Goal: Information Seeking & Learning: Check status

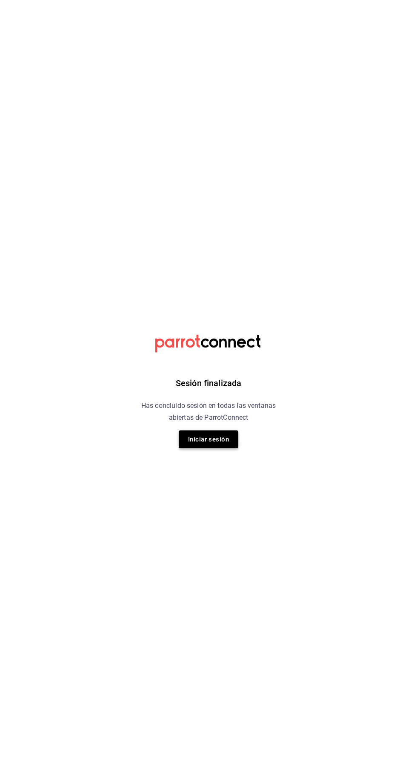
click at [209, 440] on button "Iniciar sesión" at bounding box center [209, 439] width 60 height 18
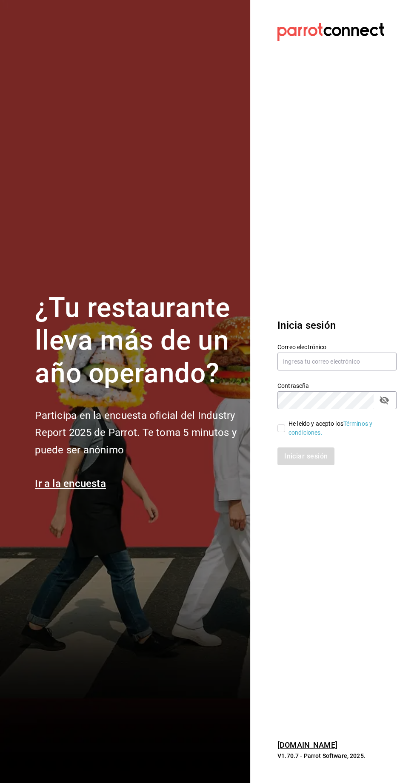
click at [353, 389] on label "Contraseña" at bounding box center [336, 386] width 119 height 6
type input "[EMAIL_ADDRESS][DOMAIN_NAME]"
click at [281, 432] on input "He leído y acepto los Términos y condiciones." at bounding box center [281, 428] width 8 height 8
checkbox input "true"
click at [308, 465] on button "Iniciar sesión" at bounding box center [306, 456] width 58 height 18
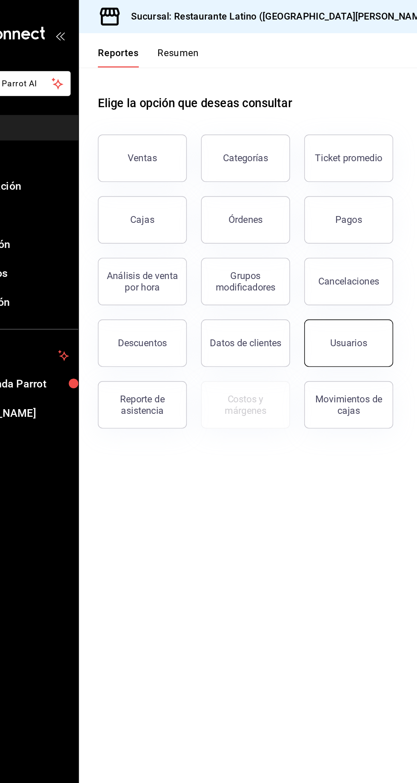
click at [313, 261] on button "Usuarios" at bounding box center [304, 246] width 64 height 34
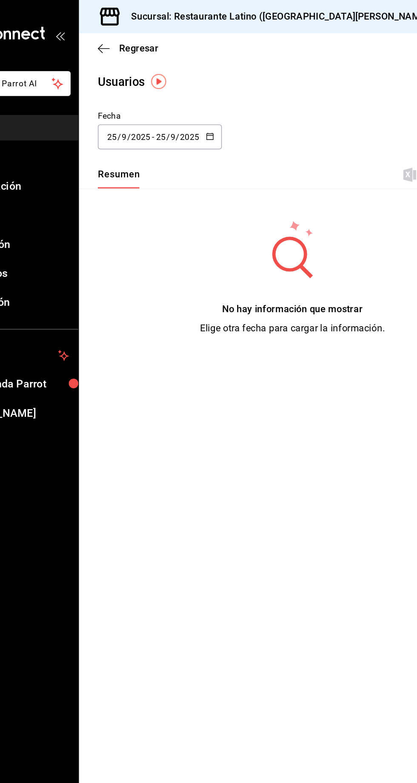
click at [204, 97] on icon "button" at bounding box center [205, 98] width 6 height 6
click at [128, 225] on li "Rango de fechas" at bounding box center [164, 220] width 80 height 19
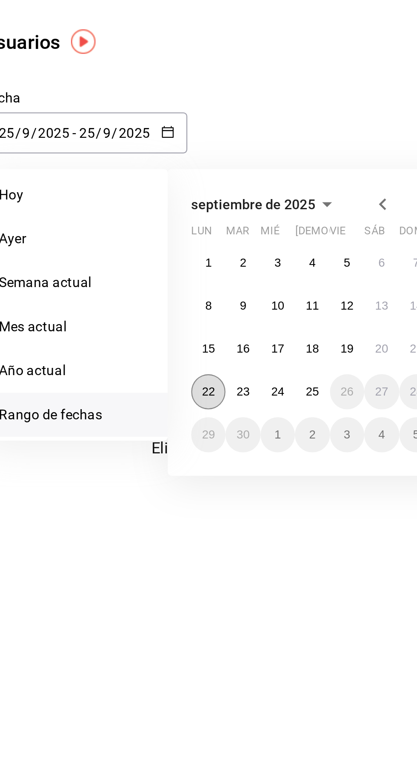
click at [217, 211] on button "22" at bounding box center [222, 210] width 15 height 15
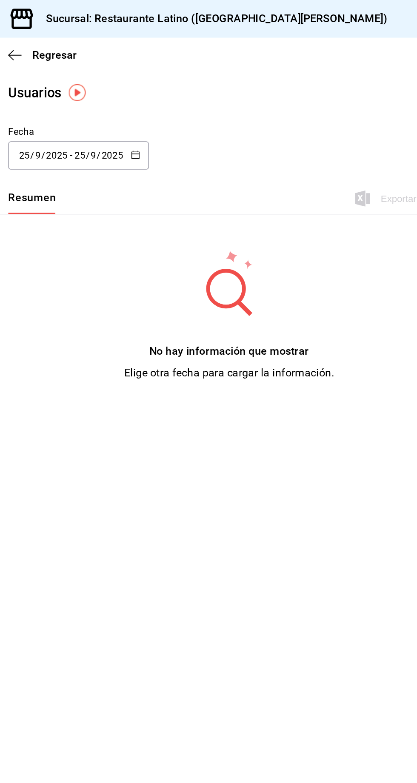
click at [206, 95] on \(Stroke\) "button" at bounding box center [206, 95] width 0 height 0
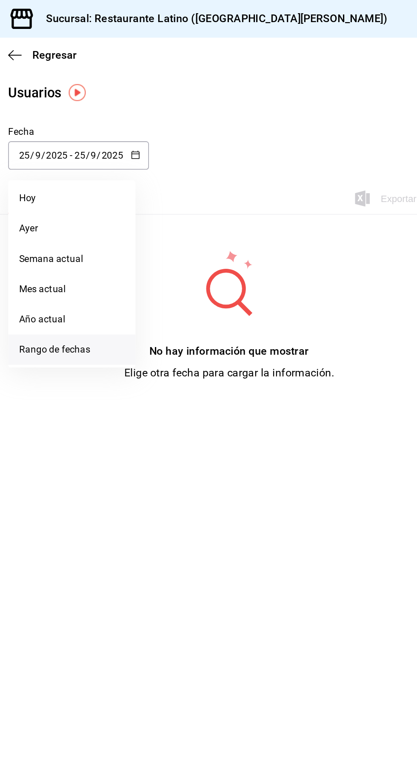
click at [166, 224] on li "Rango de fechas" at bounding box center [164, 220] width 80 height 19
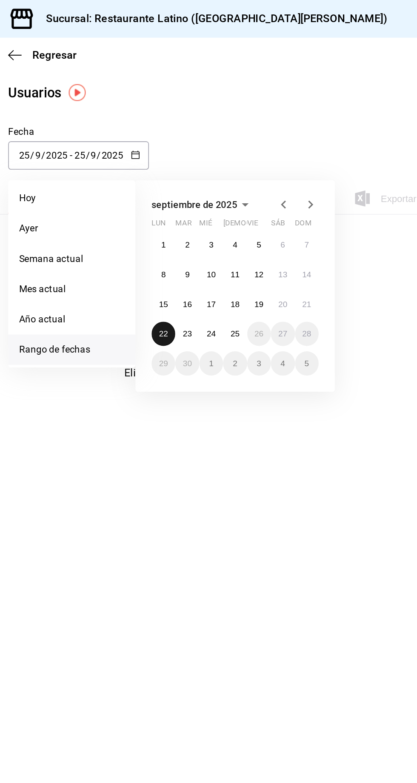
click at [219, 209] on abbr "22" at bounding box center [222, 211] width 6 height 6
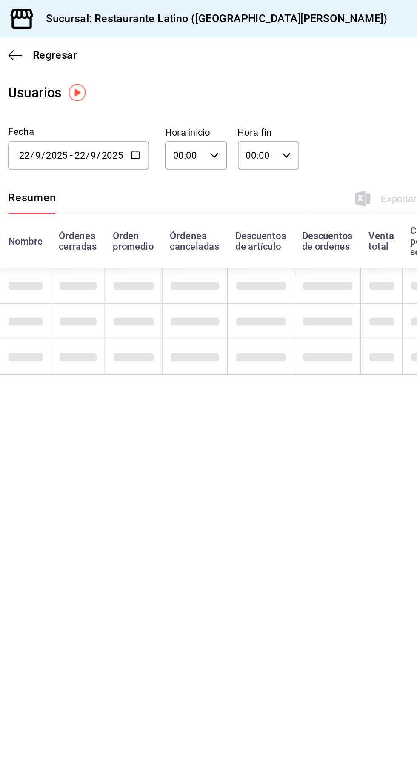
type input "2025-09-22"
type input "22"
type input "2025-09-22"
type input "22"
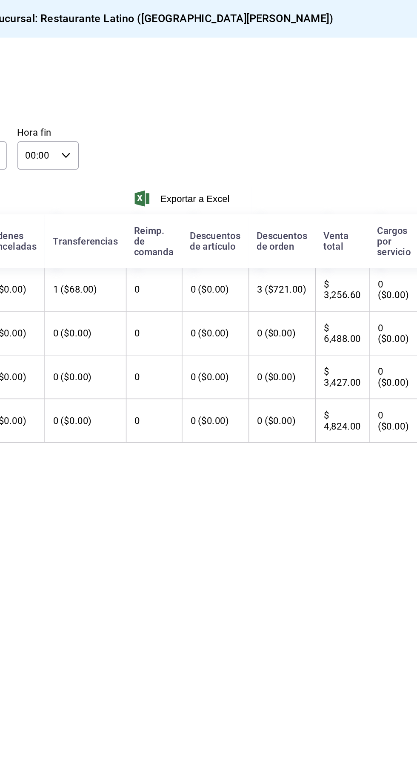
scroll to position [0, 111]
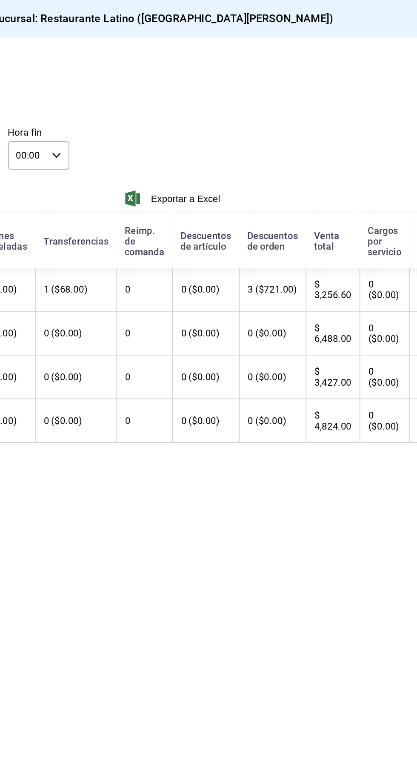
click at [304, 185] on th "3 ($721.00)" at bounding box center [325, 183] width 42 height 28
click at [227, 183] on th "0" at bounding box center [244, 183] width 35 height 28
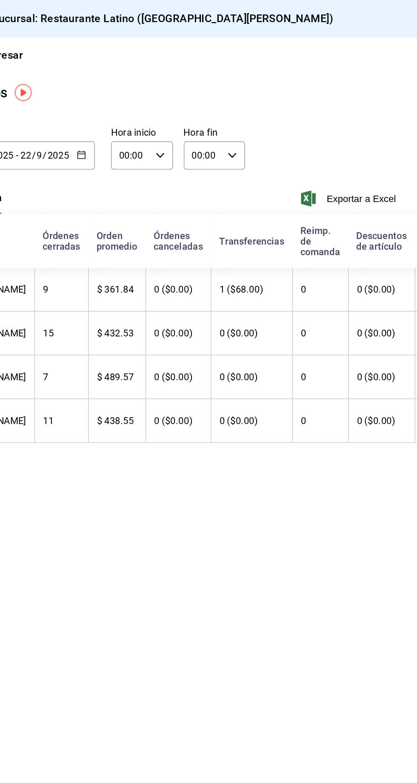
scroll to position [0, 0]
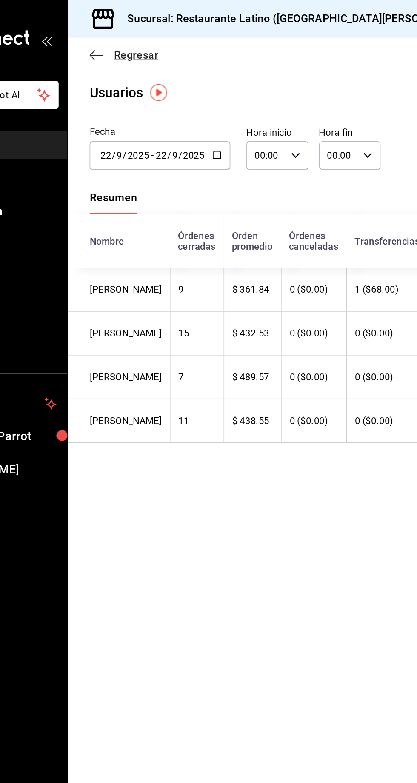
click at [132, 35] on icon "button" at bounding box center [128, 35] width 9 height 8
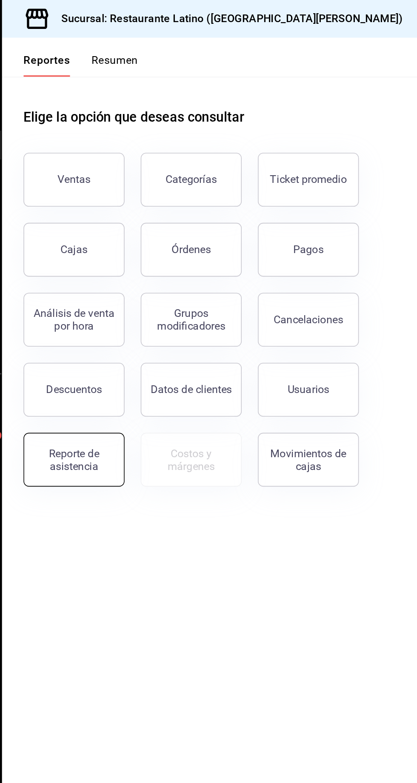
click at [156, 288] on div "Reporte de asistencia" at bounding box center [156, 290] width 53 height 16
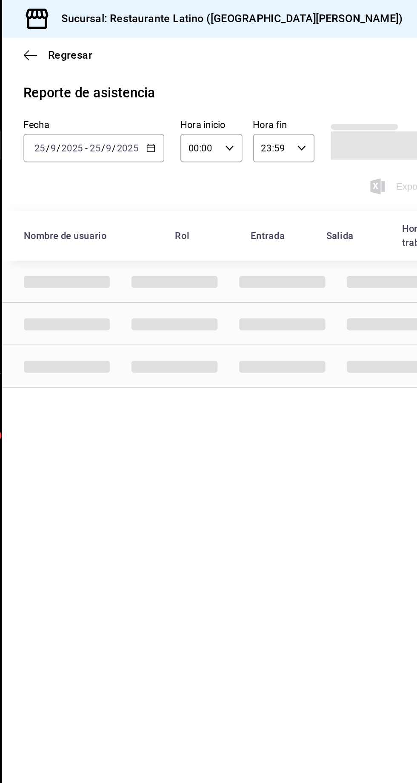
click at [204, 93] on icon "button" at bounding box center [205, 94] width 6 height 6
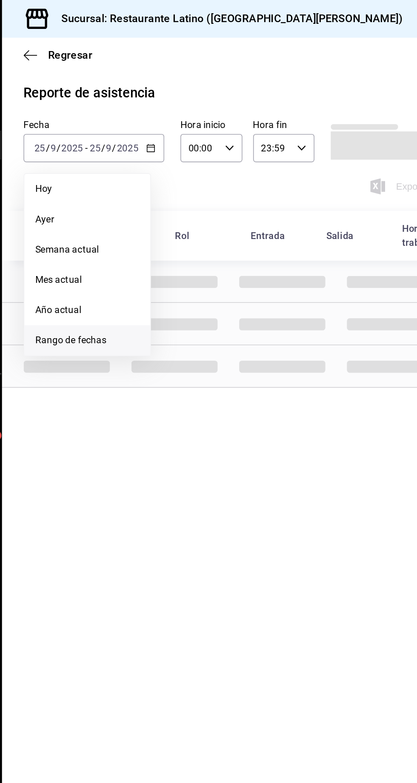
click at [151, 223] on li "Rango de fechas" at bounding box center [165, 214] width 80 height 19
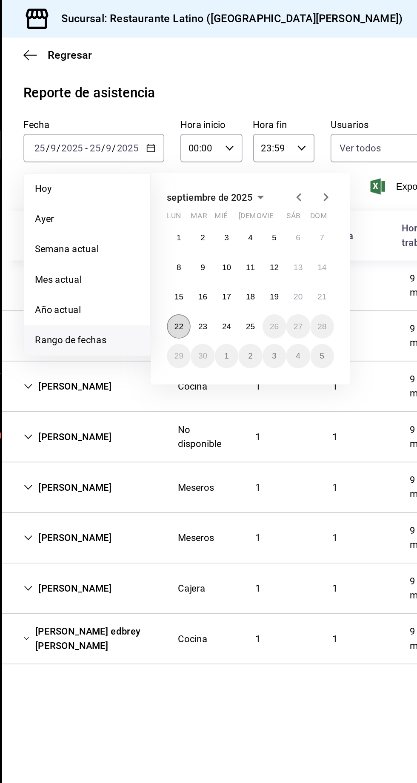
click at [220, 205] on abbr "22" at bounding box center [222, 206] width 6 height 6
click at [222, 206] on abbr "22" at bounding box center [222, 206] width 6 height 6
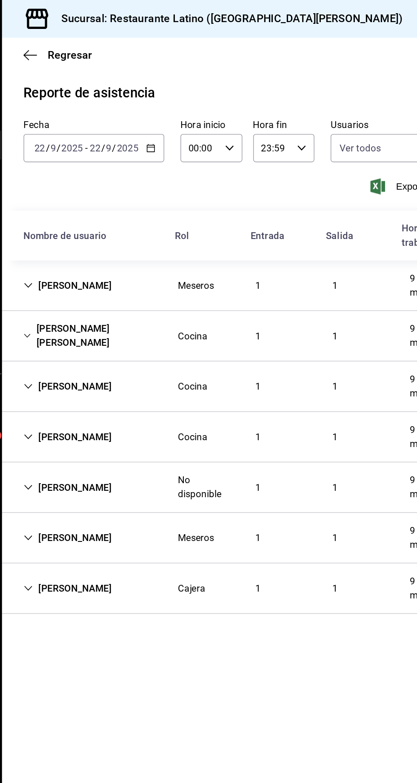
click at [160, 191] on div "Myrna López Delgado Meseros 1 1 9 horas, 20 min" at bounding box center [264, 181] width 306 height 32
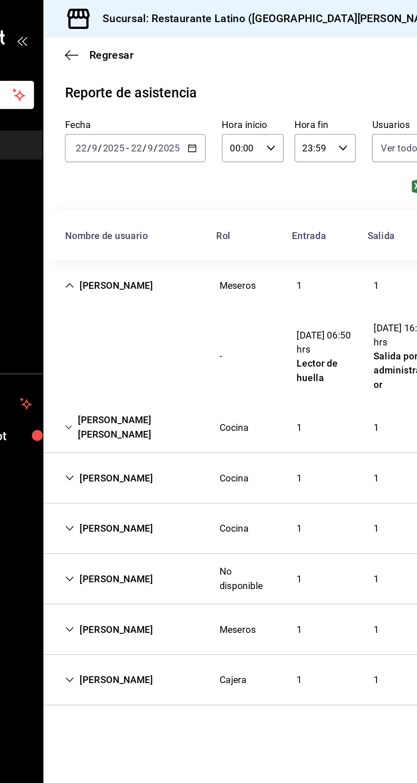
click at [164, 280] on div "Joel Hernández Hernández Cocina 1 1 9 horas, 43 min" at bounding box center [264, 270] width 306 height 32
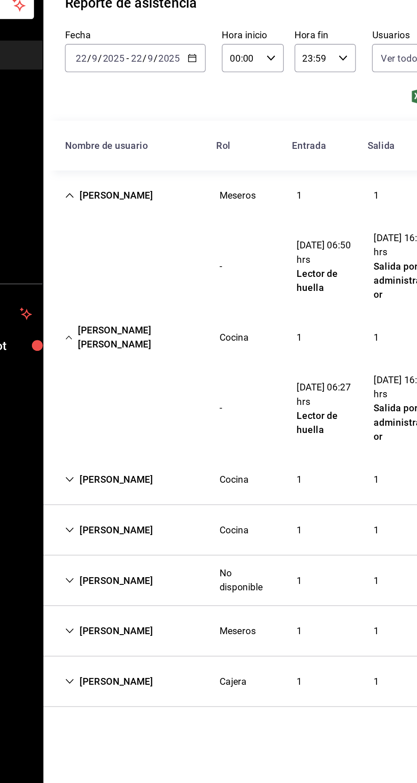
click at [168, 358] on div "Fernando Hernández Gzz" at bounding box center [151, 360] width 69 height 16
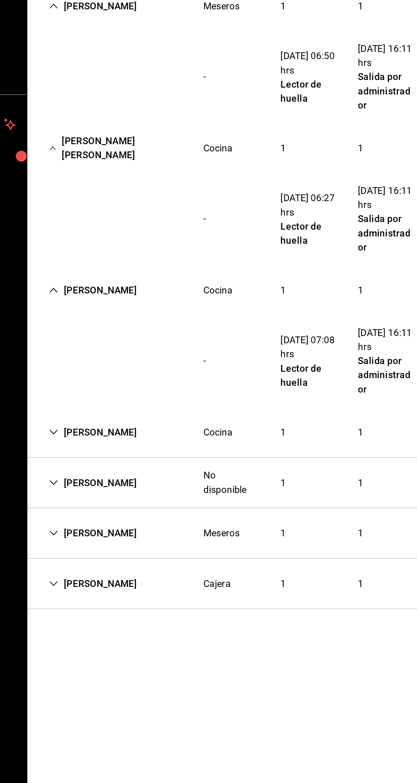
click at [156, 450] on div "Axel Emilio Escareño" at bounding box center [151, 450] width 69 height 16
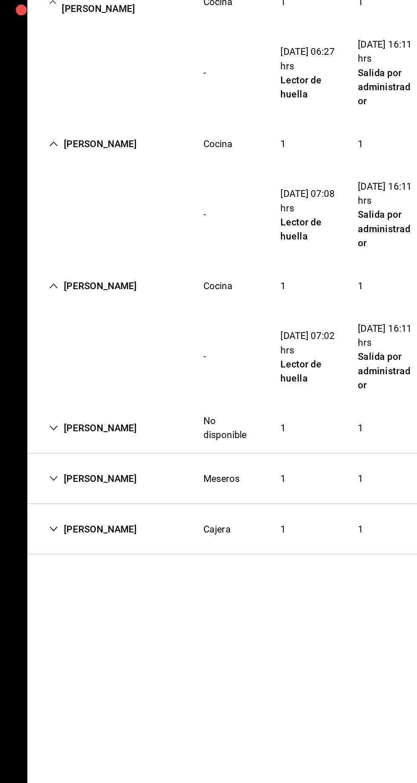
click at [168, 542] on div "Ivan Sifuentes" at bounding box center [151, 540] width 69 height 16
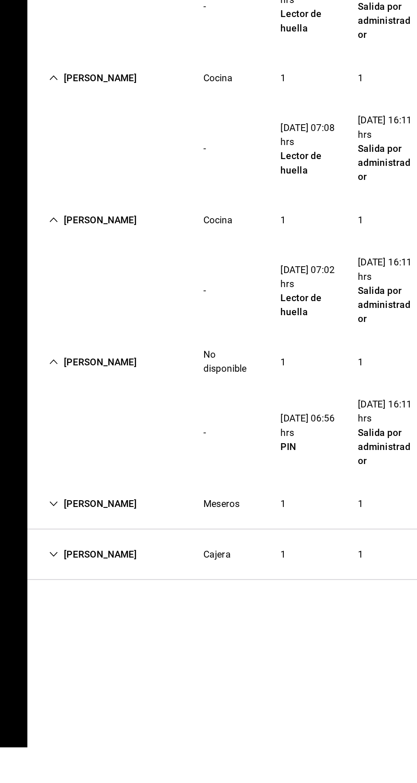
click at [171, 638] on div "Brenda Hernandez Meseros 1 1 9 horas, 27 min" at bounding box center [264, 629] width 306 height 32
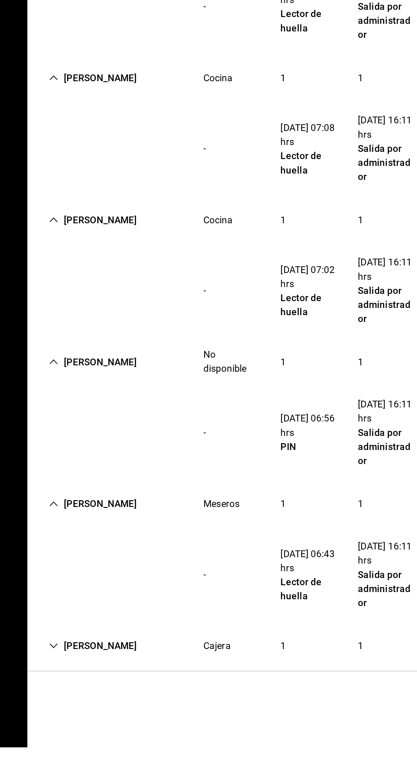
click at [183, 721] on div "Daniel Alvarado Cajera 1 1 9 horas, 12 min" at bounding box center [264, 719] width 306 height 32
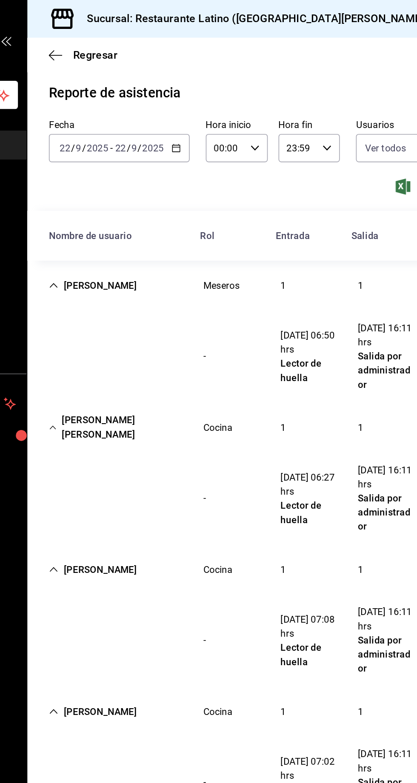
click at [204, 93] on icon "button" at bounding box center [205, 94] width 6 height 6
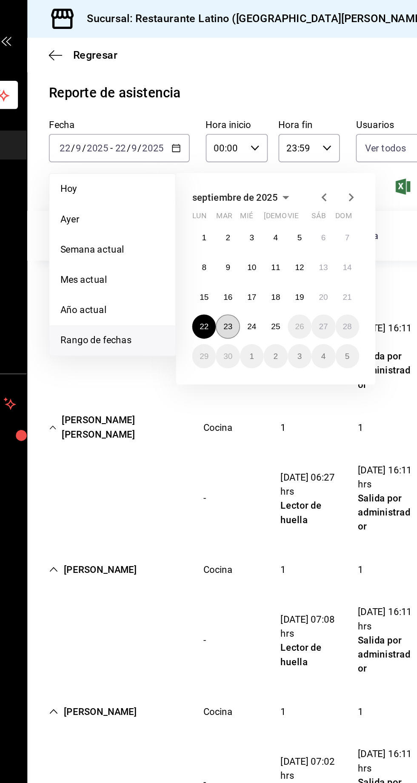
click at [237, 206] on abbr "23" at bounding box center [237, 206] width 6 height 6
click at [236, 205] on abbr "23" at bounding box center [237, 206] width 6 height 6
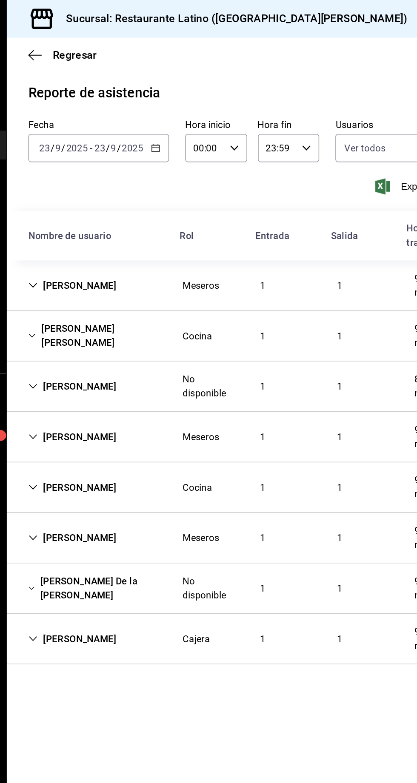
click at [149, 180] on div "Myrna López Delgado" at bounding box center [151, 181] width 69 height 16
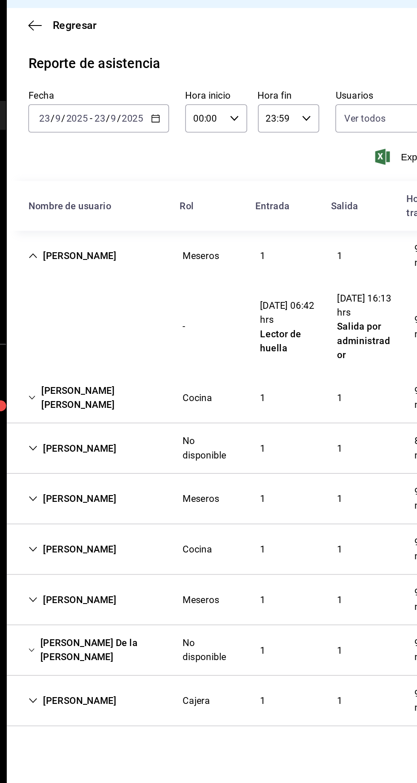
click at [175, 279] on div "Joel Hernández Hernández Cocina 1 1 9 horas, 42 min" at bounding box center [264, 270] width 306 height 32
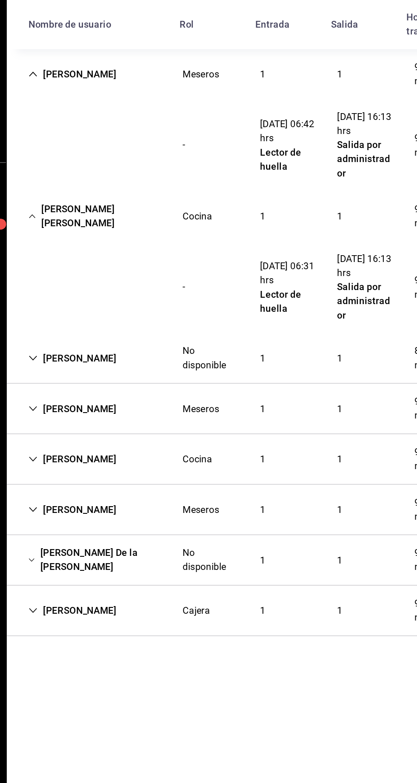
click at [155, 356] on div "Gerardo Medina Ramos" at bounding box center [151, 360] width 69 height 16
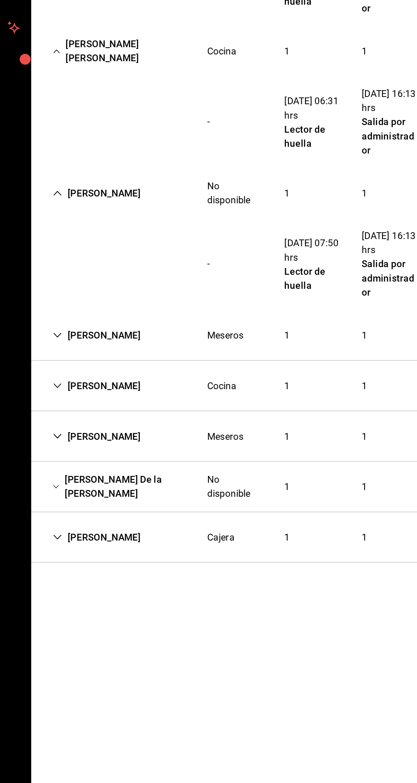
click at [154, 459] on div "Azael Antonio González Meseros 1 1 9 horas, 24 min" at bounding box center [264, 450] width 306 height 32
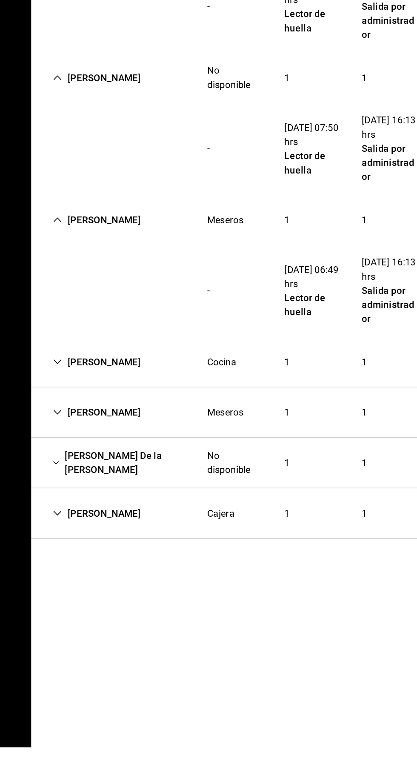
click at [150, 542] on div "Axel Emilio Escareño" at bounding box center [151, 540] width 69 height 16
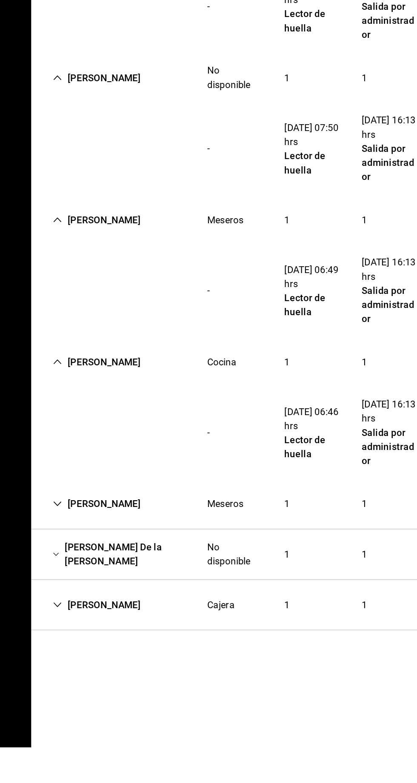
click at [161, 636] on div "Brenda Hernandez" at bounding box center [151, 629] width 69 height 16
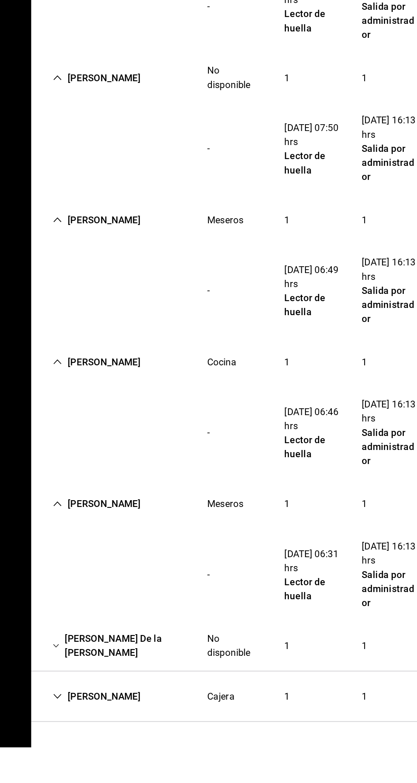
click at [164, 725] on div "Nelly De la cruz cruz" at bounding box center [165, 718] width 97 height 25
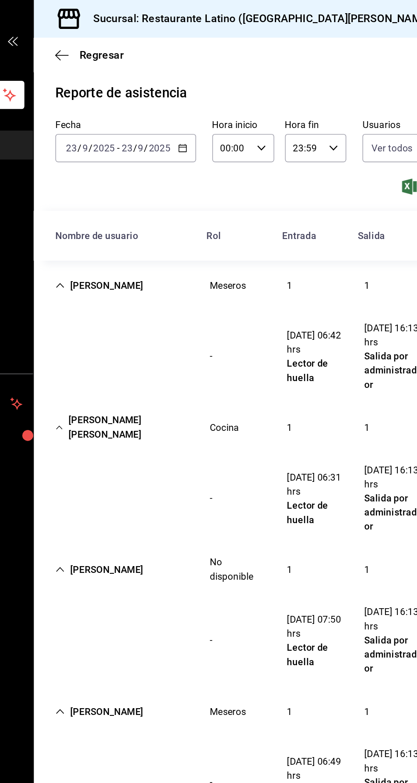
click at [204, 94] on icon "button" at bounding box center [205, 94] width 6 height 6
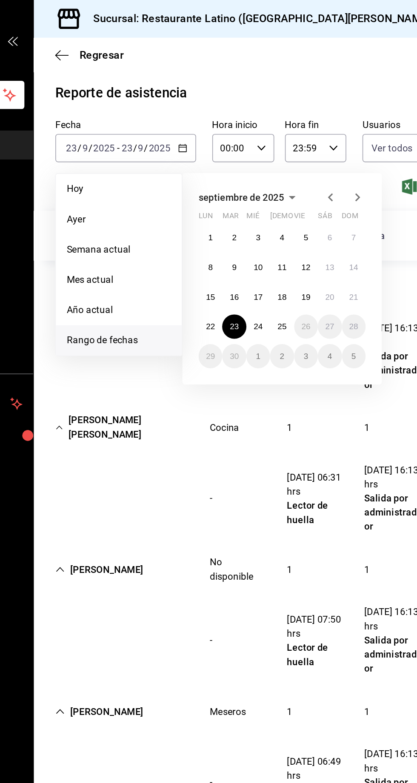
click at [245, 208] on div "1 2 3 4 5 6 7 8 9 10 11 12 13 14 15 16 17 18 19 20 21 22 23 24 25 26 27 28 29 3…" at bounding box center [267, 187] width 105 height 90
click at [253, 207] on abbr "24" at bounding box center [253, 206] width 6 height 6
click at [251, 206] on abbr "24" at bounding box center [253, 206] width 6 height 6
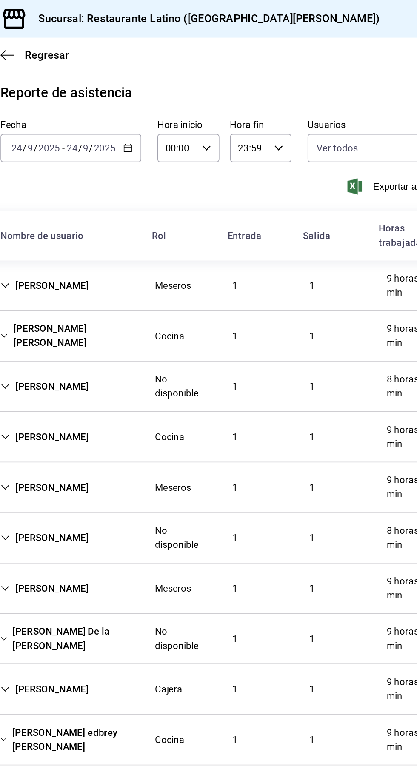
click at [174, 181] on div "Myrna López Delgado" at bounding box center [151, 181] width 69 height 16
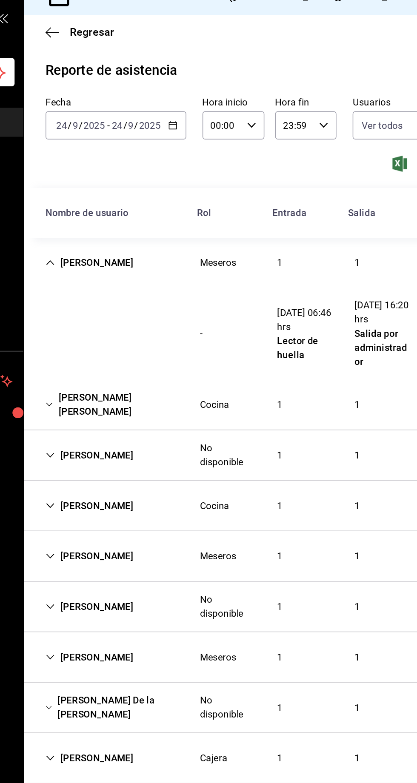
click at [164, 264] on div "Joel Hernández Hernández" at bounding box center [165, 270] width 97 height 25
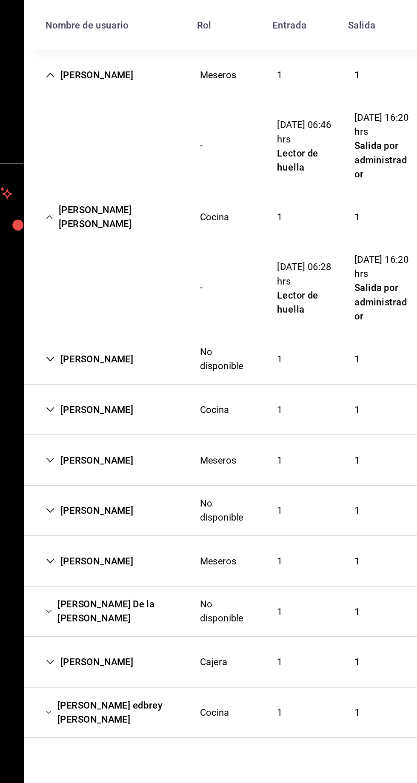
click at [158, 362] on div "Gerardo Medina Ramos" at bounding box center [151, 360] width 69 height 16
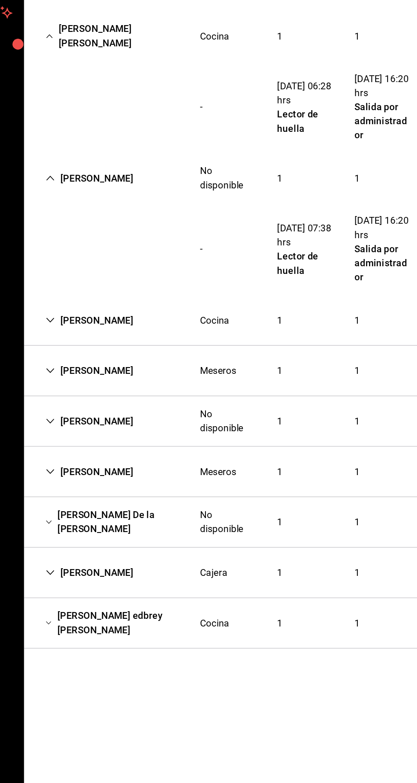
click at [154, 458] on div "Fernando Hernández Gzz Cocina 1 1 9 horas, 27 min" at bounding box center [264, 450] width 306 height 32
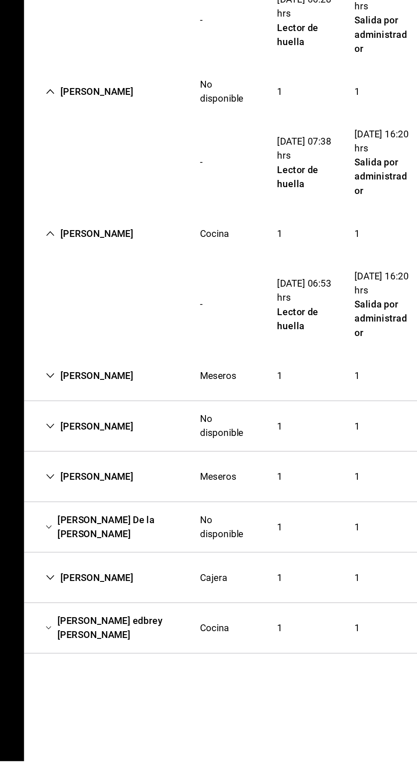
click at [162, 545] on div "Azael Antonio González" at bounding box center [151, 540] width 69 height 16
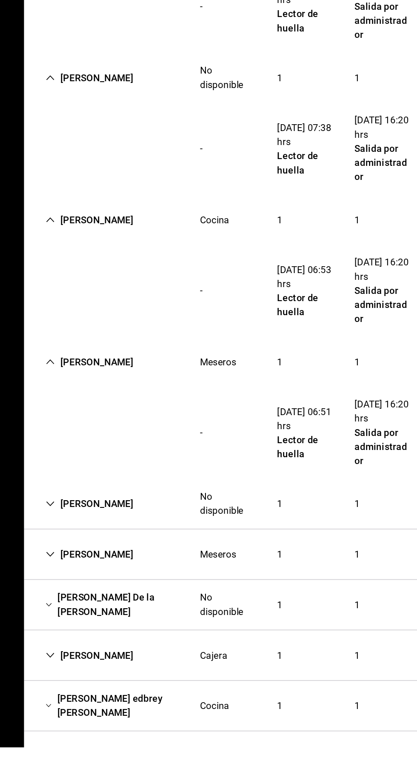
click at [165, 632] on div "Ivan Sifuentes" at bounding box center [151, 629] width 69 height 16
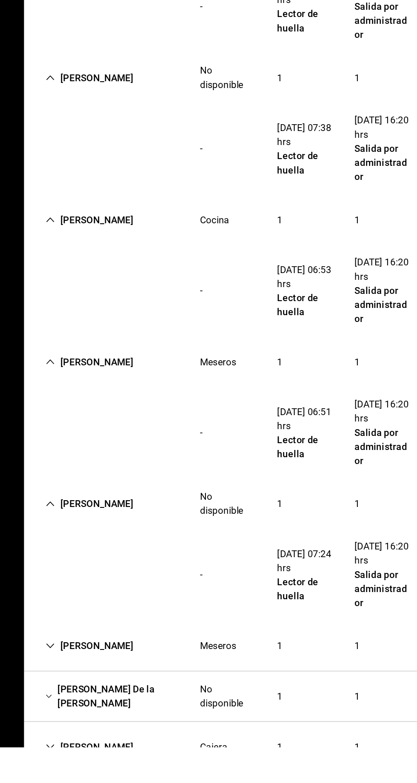
click at [150, 729] on div "Brenda Hernandez Meseros 1 1 9 horas, 53 min" at bounding box center [264, 719] width 306 height 32
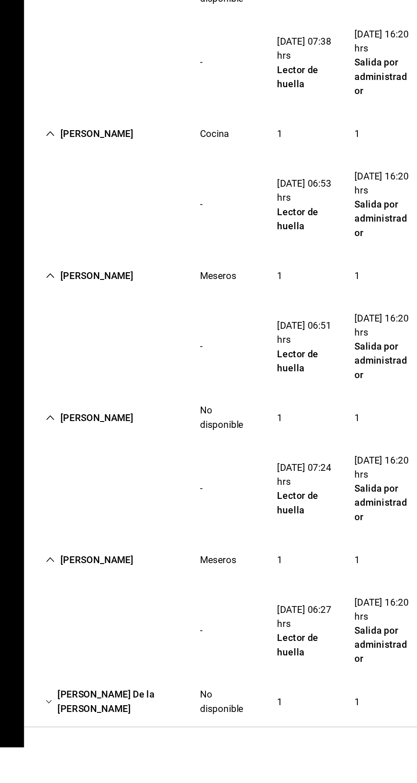
scroll to position [57, 0]
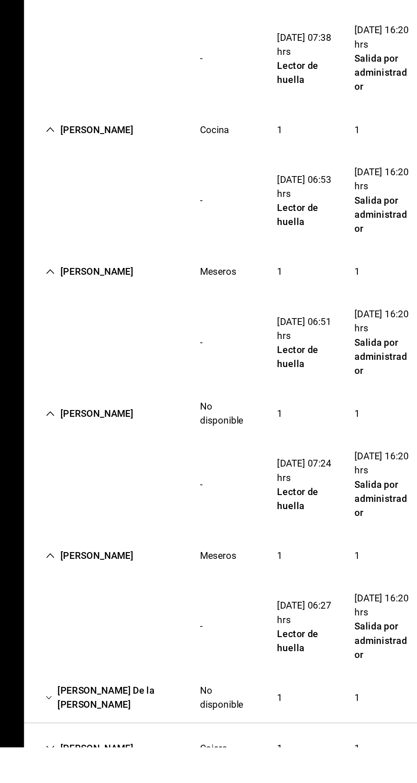
click at [164, 759] on div "Nelly De la cruz cruz" at bounding box center [165, 751] width 97 height 25
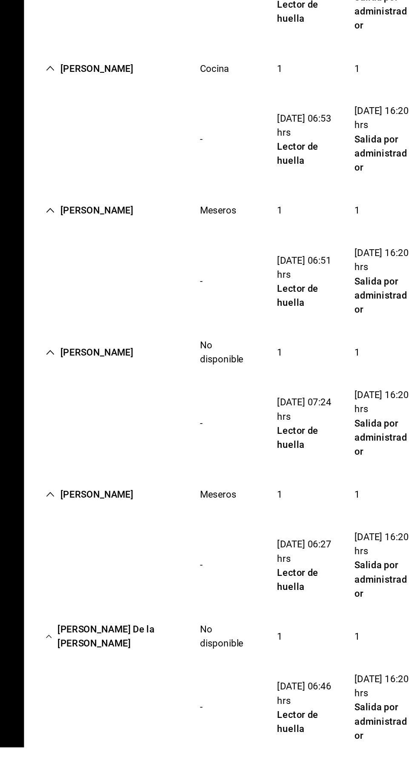
scroll to position [115, 0]
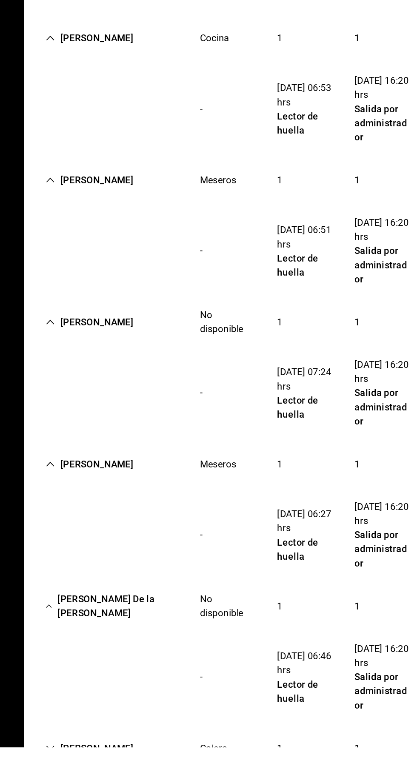
click at [167, 778] on div "Daniel Alvarado" at bounding box center [151, 784] width 69 height 16
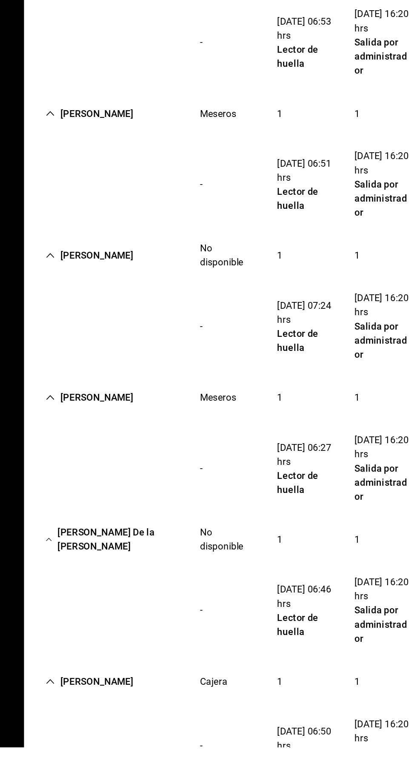
scroll to position [164, 0]
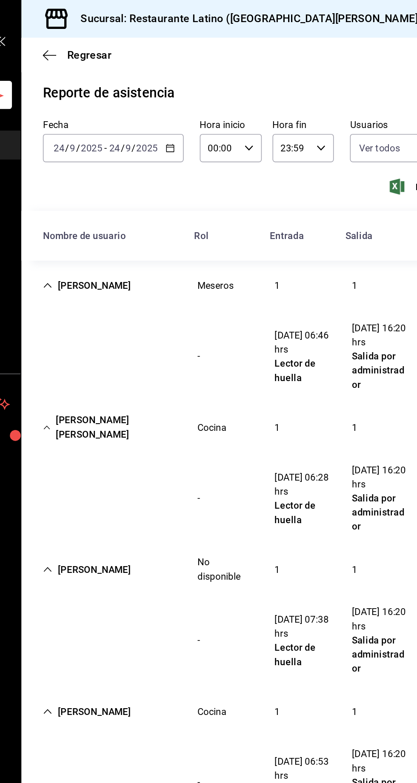
scroll to position [0, 0]
click at [192, 94] on input "2025" at bounding box center [190, 93] width 14 height 7
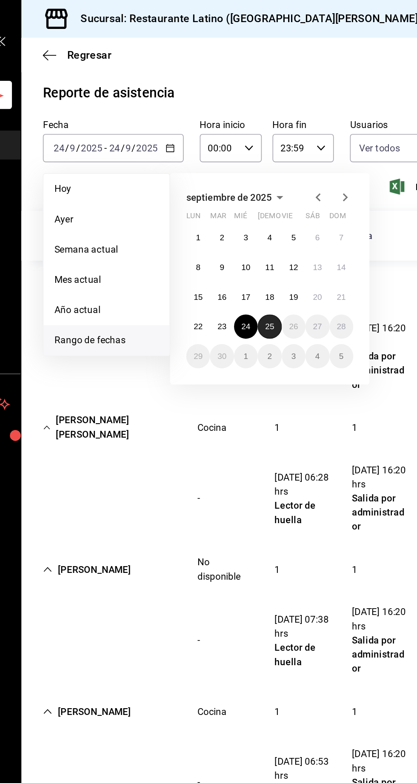
click at [267, 206] on abbr "25" at bounding box center [268, 206] width 6 height 6
click at [265, 207] on abbr "25" at bounding box center [268, 206] width 6 height 6
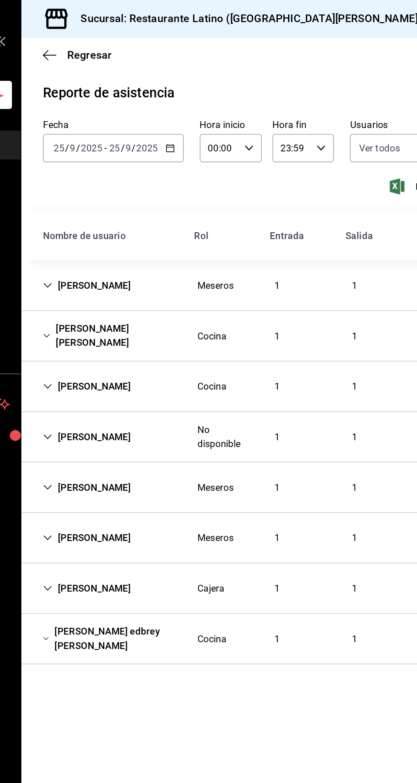
click at [161, 185] on div "Melissa Juárez Valdes" at bounding box center [151, 181] width 69 height 16
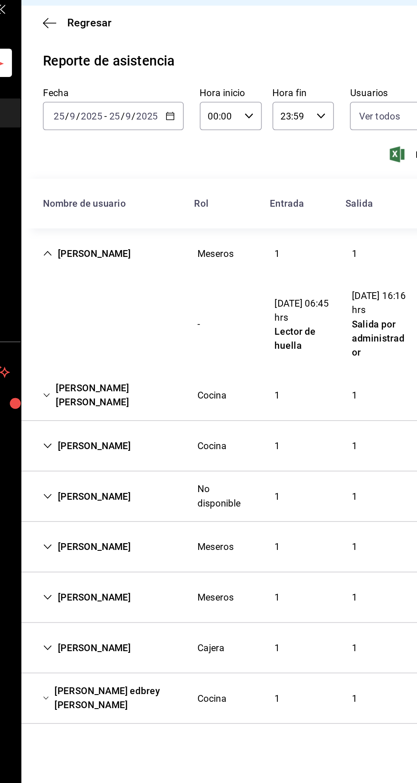
click at [165, 265] on div "Joel Hernández Hernández" at bounding box center [165, 270] width 97 height 25
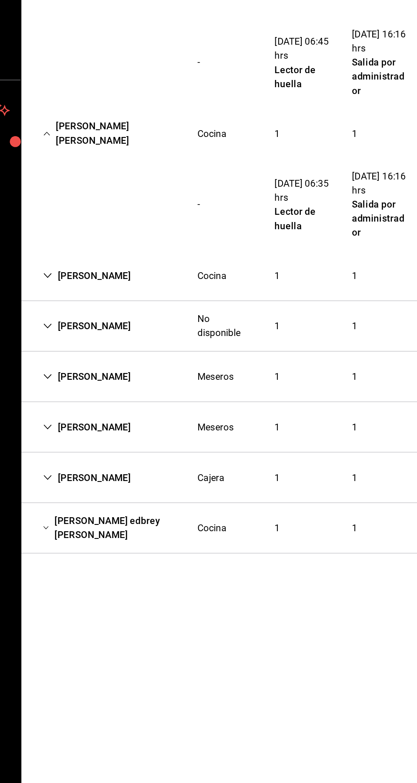
click at [161, 367] on div "Axel Emilio Escareño" at bounding box center [151, 360] width 69 height 16
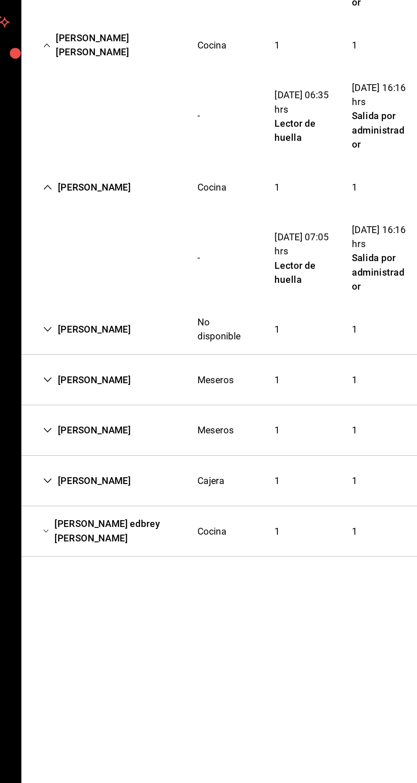
click at [148, 444] on div "Ivan Sifuentes" at bounding box center [151, 450] width 69 height 16
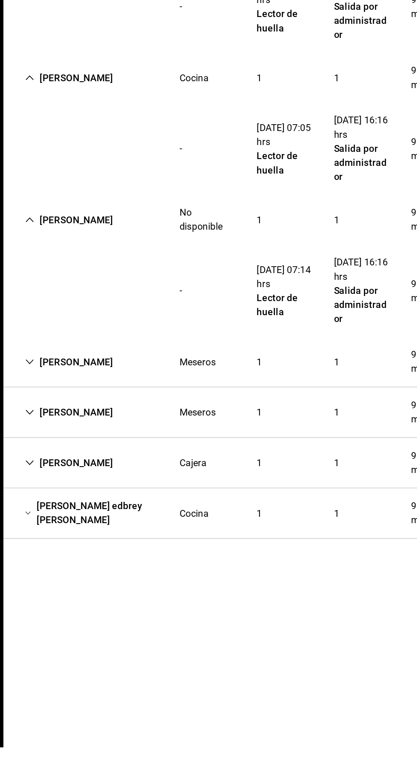
click at [170, 547] on div "Linet Martínez Meseros 1 1 9 horas, 30 min" at bounding box center [264, 540] width 306 height 32
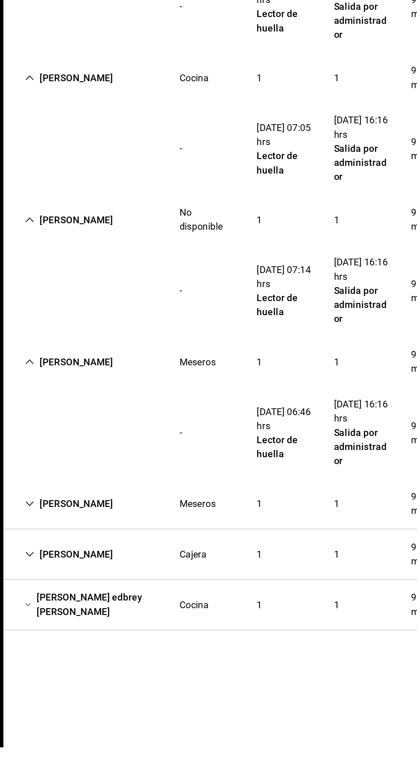
click at [186, 629] on div "Brenda Hernandez" at bounding box center [151, 629] width 69 height 16
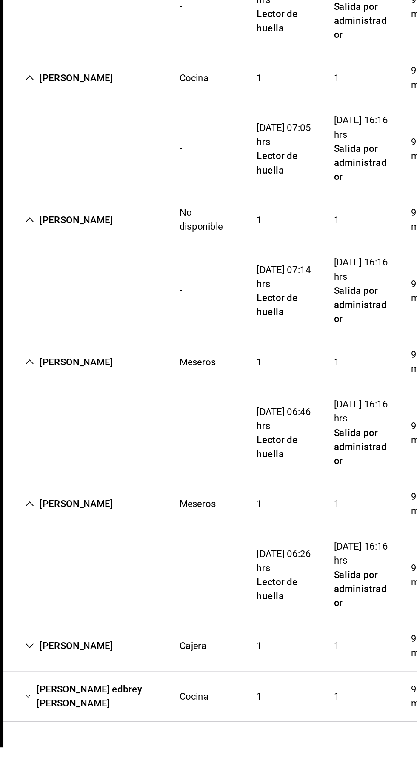
click at [180, 732] on div "Daniel Alvarado Cajera 1 1 9 horas, 10 min" at bounding box center [264, 719] width 306 height 32
